Goal: Task Accomplishment & Management: Manage account settings

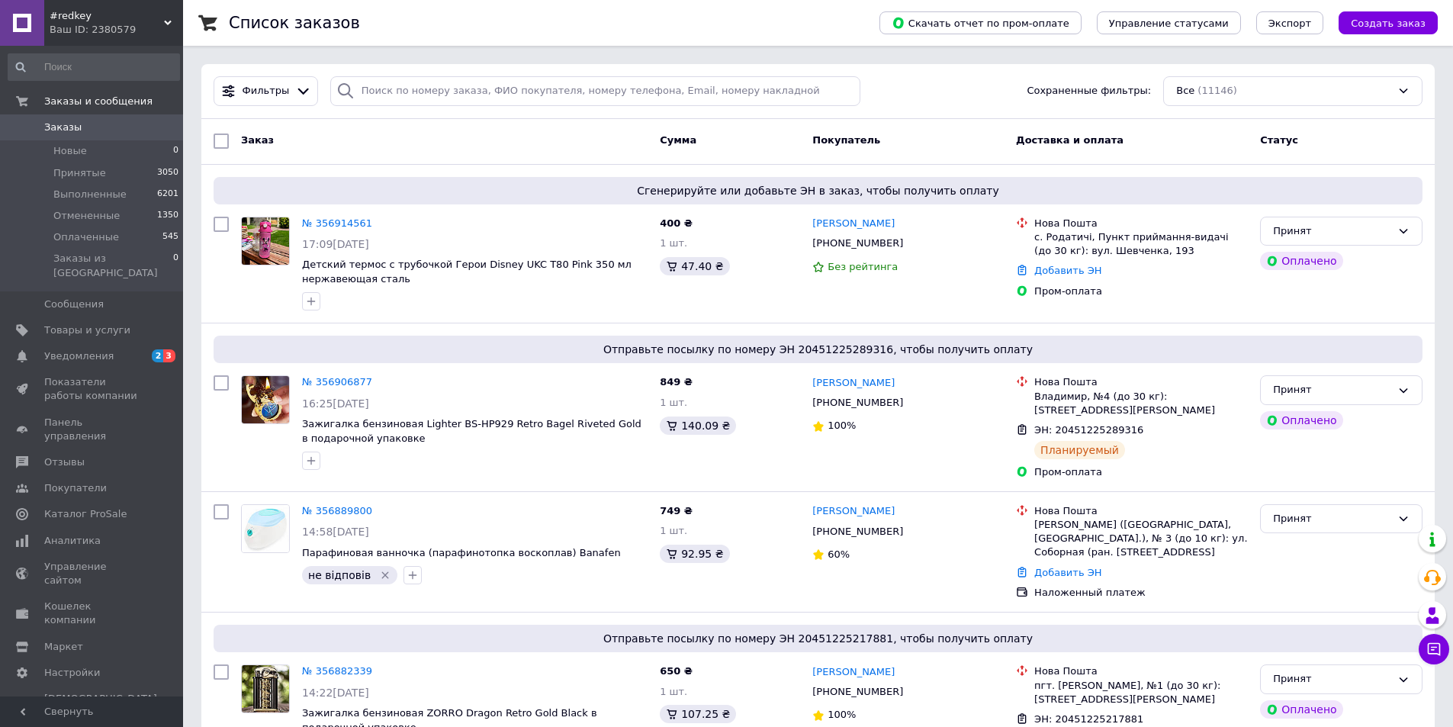
click at [346, 223] on link "№ 356914561" at bounding box center [337, 222] width 70 height 11
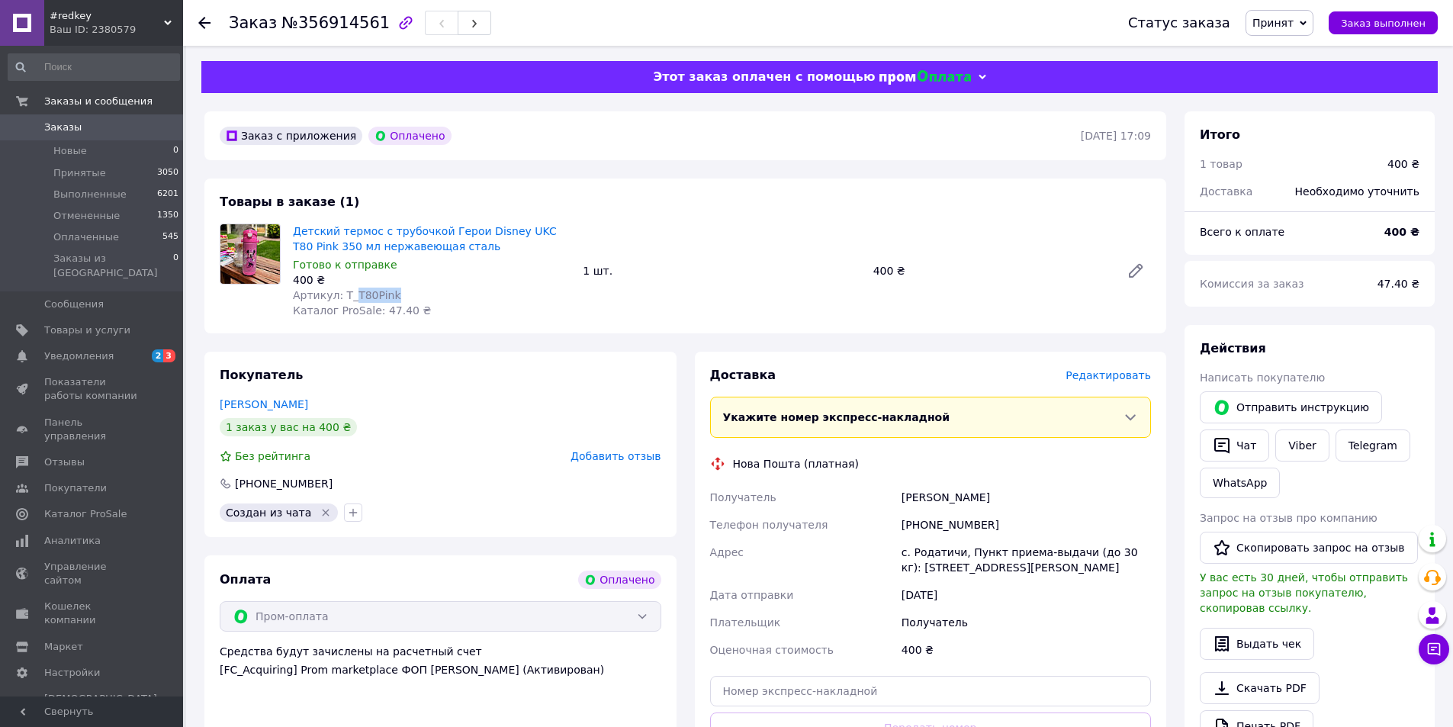
drag, startPoint x: 348, startPoint y: 293, endPoint x: 397, endPoint y: 290, distance: 49.7
click at [397, 290] on div "Артикул: Т_T80Pink" at bounding box center [432, 295] width 278 height 15
copy span "T80Pink"
click at [203, 28] on icon at bounding box center [204, 23] width 12 height 12
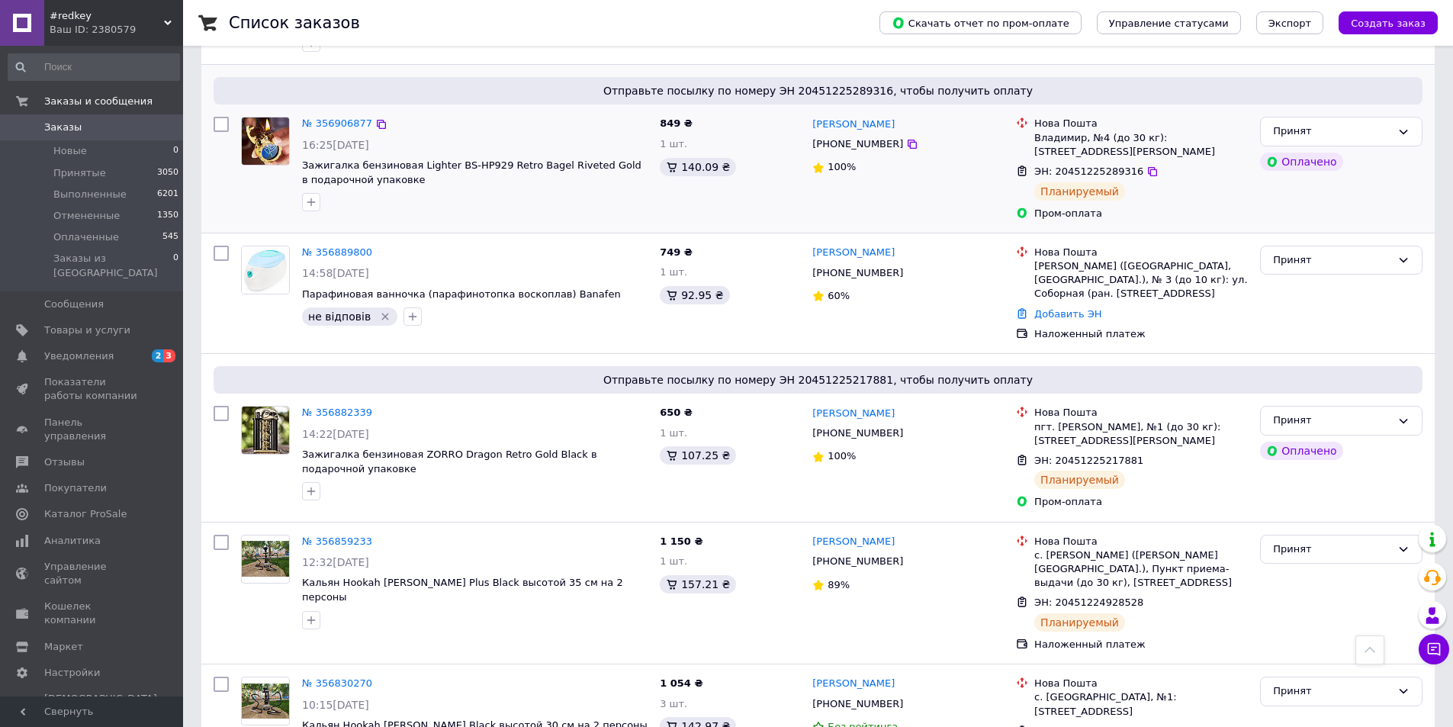
scroll to position [76, 0]
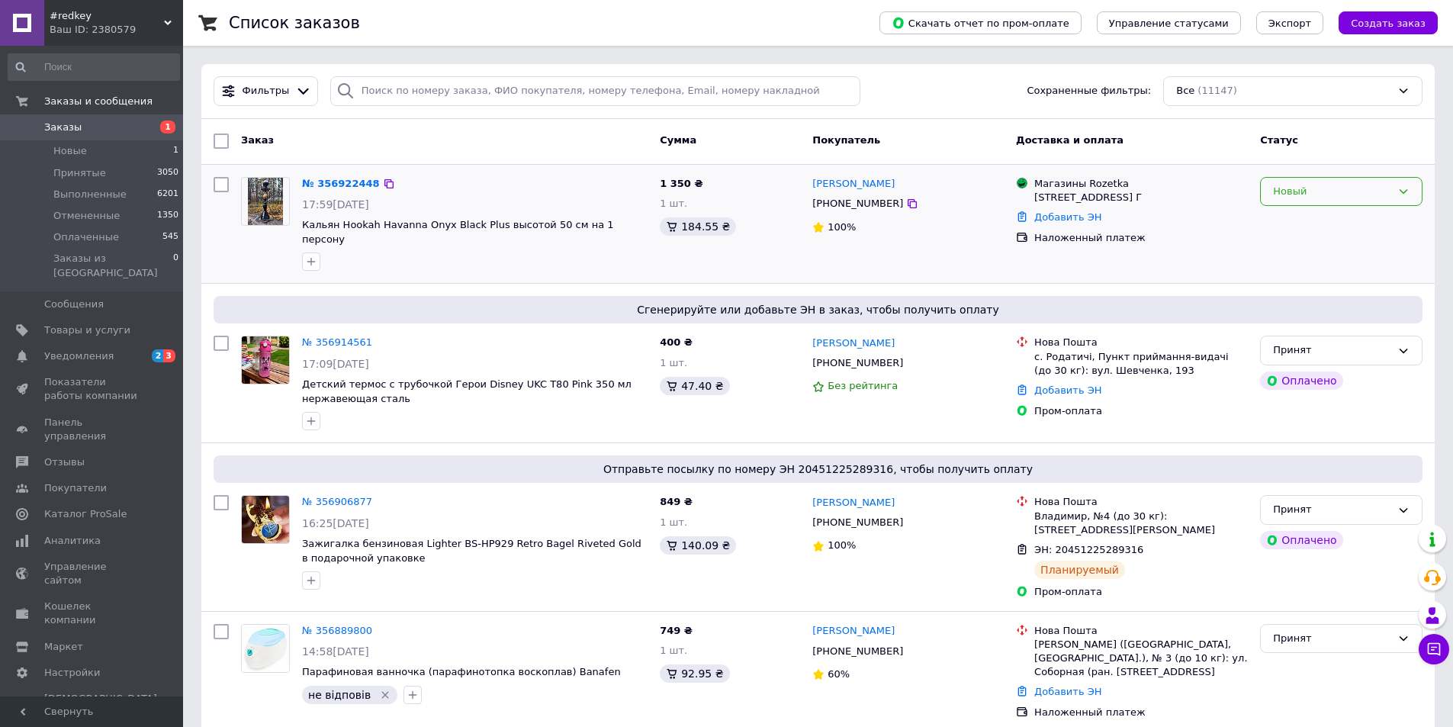
click at [1288, 186] on div "Новый" at bounding box center [1332, 192] width 118 height 16
click at [1270, 220] on li "Принят" at bounding box center [1341, 223] width 161 height 28
